Goal: Task Accomplishment & Management: Complete application form

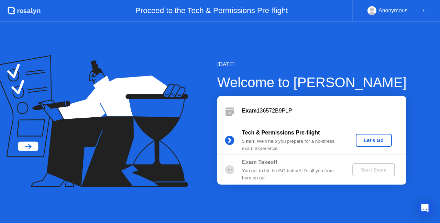
click at [378, 139] on div "Let's Go" at bounding box center [373, 140] width 31 height 5
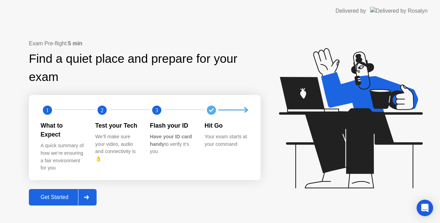
click at [66, 194] on div "Get Started" at bounding box center [54, 197] width 47 height 6
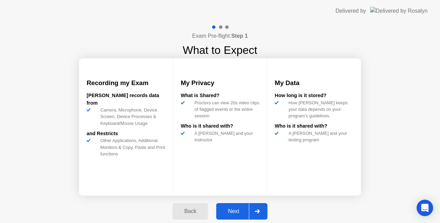
click at [232, 209] on div "Next" at bounding box center [233, 212] width 31 height 6
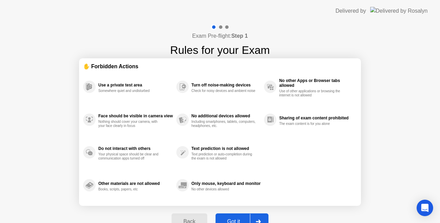
click at [232, 219] on div "Got it" at bounding box center [233, 222] width 32 height 6
select select "**********"
select select "*******"
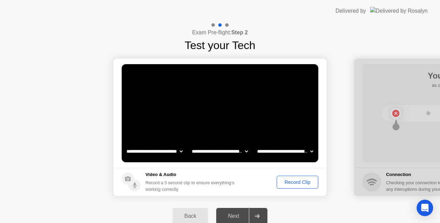
click at [293, 180] on div "Record Clip" at bounding box center [297, 182] width 37 height 5
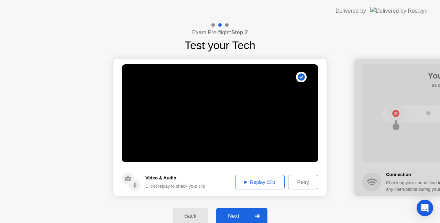
click at [262, 185] on div "Replay Clip" at bounding box center [259, 182] width 45 height 5
click at [315, 182] on div "Retry" at bounding box center [302, 182] width 25 height 5
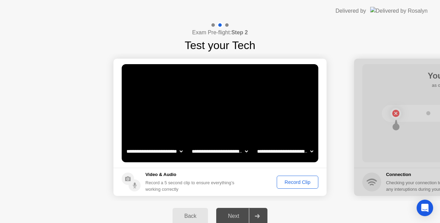
click at [291, 181] on div "Record Clip" at bounding box center [297, 182] width 37 height 5
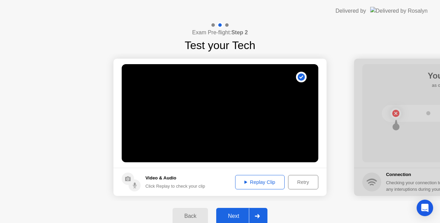
click at [271, 184] on div "Replay Clip" at bounding box center [259, 182] width 45 height 5
click at [236, 214] on div "Next" at bounding box center [233, 216] width 31 height 6
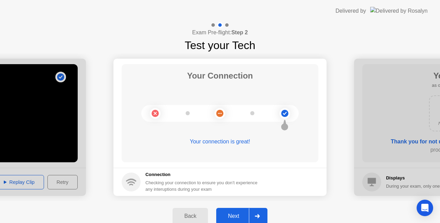
click at [239, 217] on div "Next" at bounding box center [233, 216] width 31 height 6
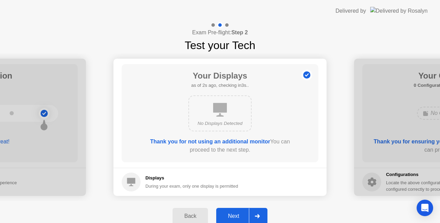
click at [242, 216] on div "Next" at bounding box center [233, 216] width 31 height 6
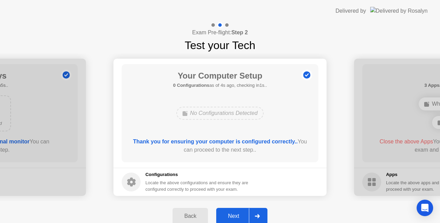
click at [242, 216] on div "Next" at bounding box center [233, 216] width 31 height 6
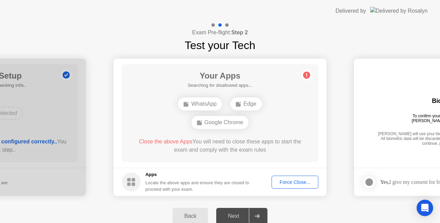
click at [235, 214] on div "Next" at bounding box center [233, 216] width 31 height 6
click at [258, 215] on icon at bounding box center [257, 216] width 5 height 4
click at [295, 182] on div "Force Close..." at bounding box center [295, 182] width 42 height 5
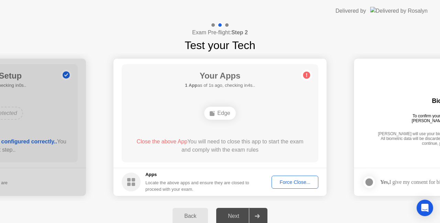
click at [172, 139] on span "Close the above App" at bounding box center [161, 142] width 51 height 6
click at [173, 142] on span "Close the above App" at bounding box center [161, 142] width 51 height 6
click at [304, 183] on div "Force Close..." at bounding box center [295, 182] width 42 height 5
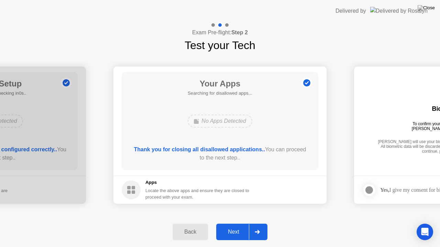
click at [235, 223] on div "Next" at bounding box center [233, 232] width 31 height 6
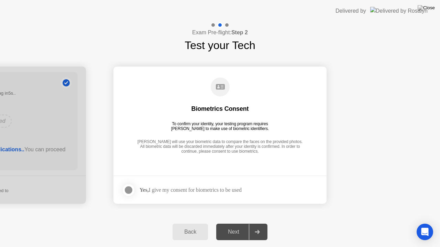
click at [127, 189] on div at bounding box center [128, 190] width 8 height 8
click at [232, 223] on div "Next" at bounding box center [233, 232] width 31 height 6
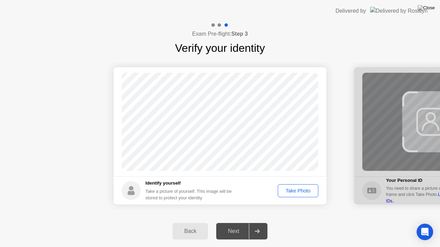
click at [294, 189] on div "Take Photo" at bounding box center [298, 190] width 36 height 5
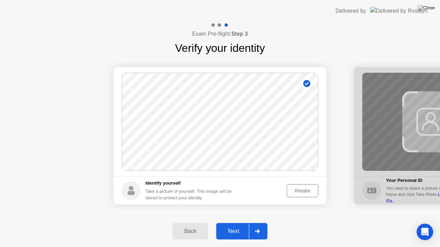
click at [238, 223] on div "Next" at bounding box center [233, 231] width 31 height 6
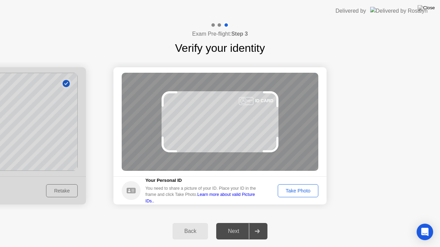
click at [310, 192] on div "Take Photo" at bounding box center [298, 190] width 36 height 5
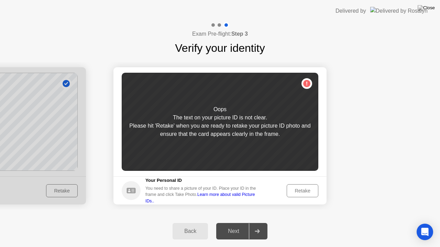
click at [311, 189] on div "Retake" at bounding box center [302, 190] width 27 height 5
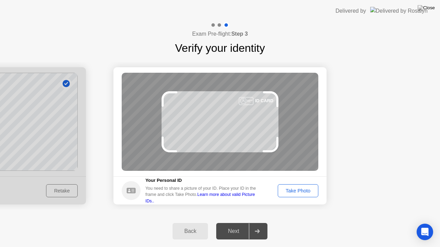
click at [298, 192] on div "Take Photo" at bounding box center [298, 190] width 36 height 5
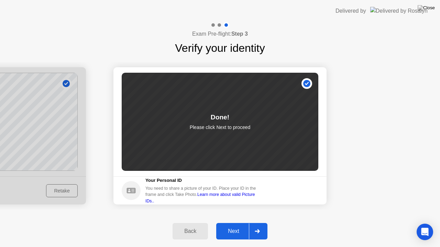
click at [234, 223] on div "Next" at bounding box center [233, 231] width 31 height 6
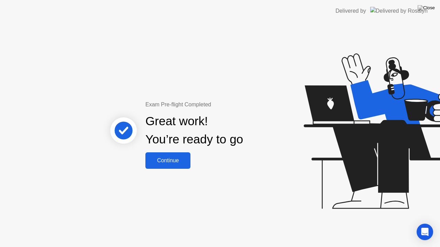
click at [169, 166] on button "Continue" at bounding box center [167, 161] width 45 height 16
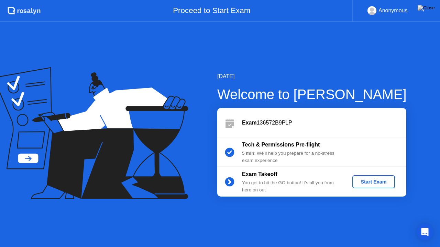
click at [372, 181] on div "Start Exam" at bounding box center [373, 181] width 37 height 5
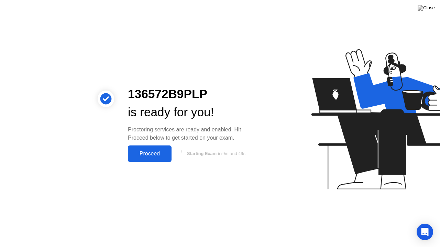
click at [146, 153] on div "Proceed" at bounding box center [150, 154] width 40 height 6
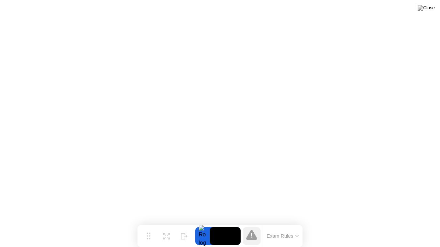
click at [289, 223] on button "Exam Rules" at bounding box center [283, 236] width 36 height 6
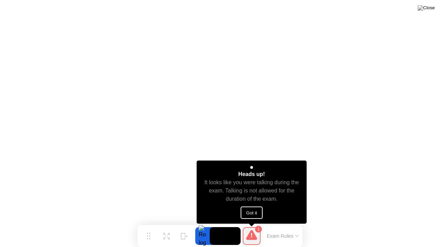
click at [254, 210] on button "Got it" at bounding box center [251, 213] width 22 height 12
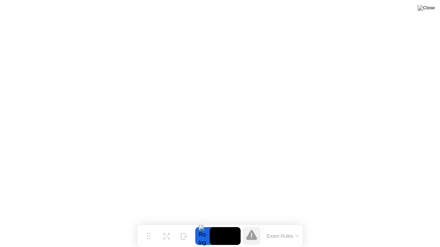
click at [279, 223] on button "Exam Rules" at bounding box center [283, 236] width 36 height 6
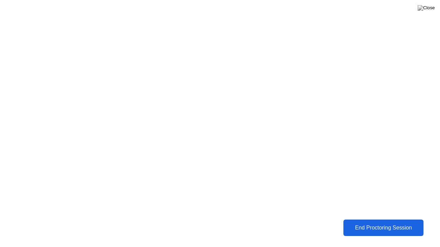
click at [363, 223] on div "End Proctoring Session" at bounding box center [383, 228] width 76 height 6
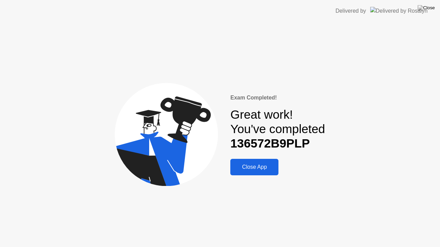
click at [259, 170] on div "Close App" at bounding box center [254, 167] width 44 height 6
